Goal: Task Accomplishment & Management: Manage account settings

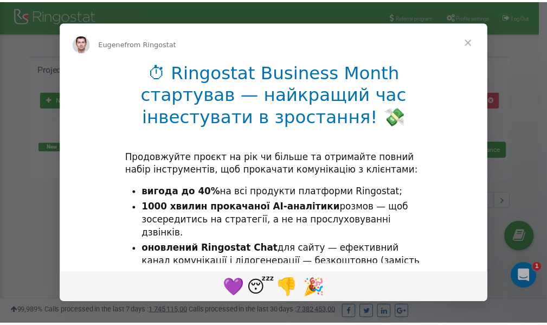
scroll to position [162, 0]
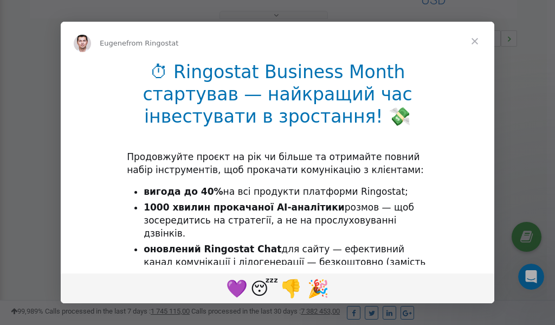
click at [477, 42] on span "Close" at bounding box center [474, 41] width 39 height 39
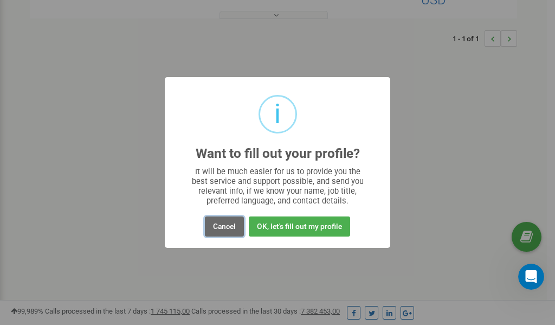
click at [222, 226] on button "Cancel" at bounding box center [224, 226] width 39 height 20
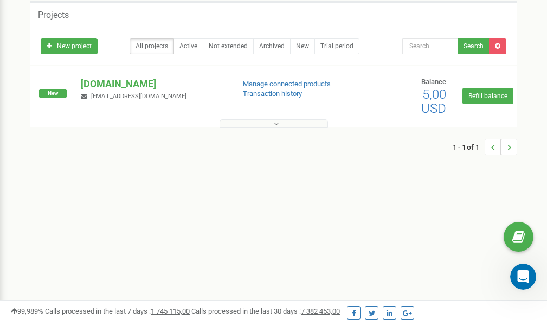
scroll to position [0, 0]
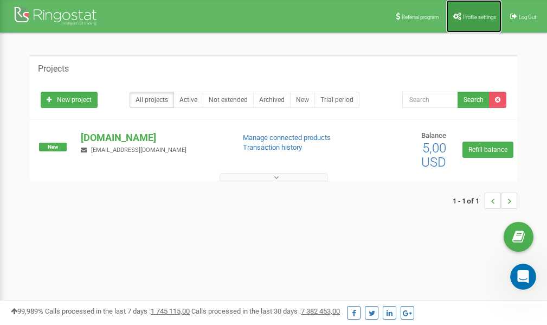
click at [474, 18] on span "Profile settings" at bounding box center [479, 17] width 33 height 6
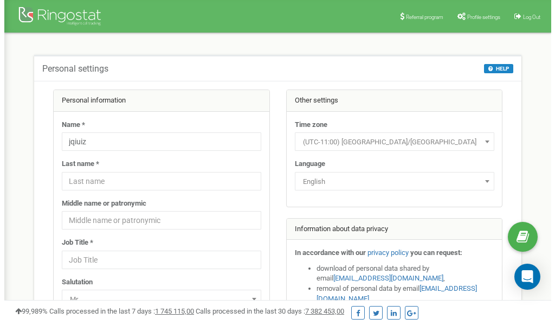
scroll to position [54, 0]
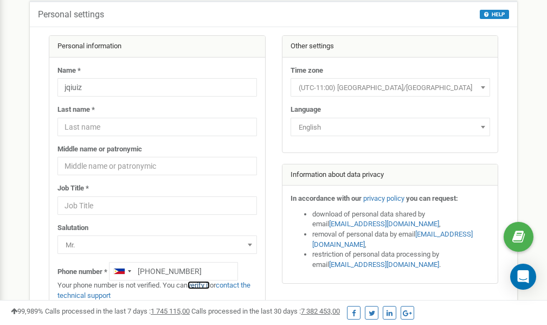
click at [203, 286] on link "verify it" at bounding box center [199, 285] width 22 height 8
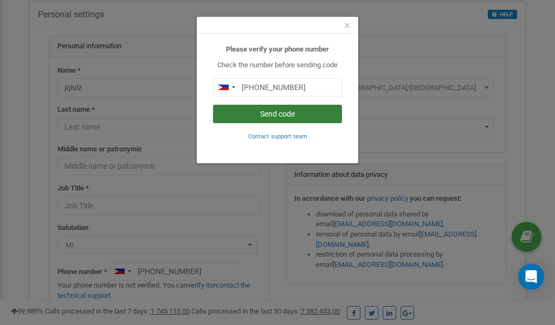
click at [301, 113] on button "Send code" at bounding box center [277, 114] width 129 height 18
